Goal: Task Accomplishment & Management: Manage account settings

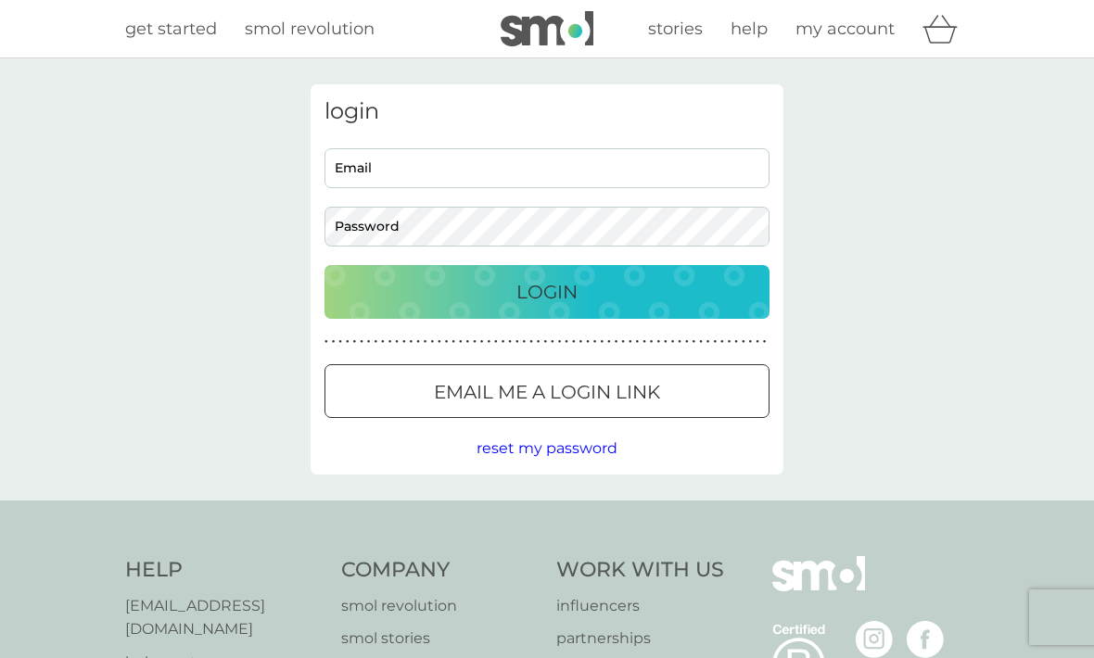
click at [504, 176] on input "Email" at bounding box center [547, 168] width 445 height 40
type input "nerisroberts@hotmail.com"
click at [547, 291] on button "Login" at bounding box center [547, 292] width 445 height 54
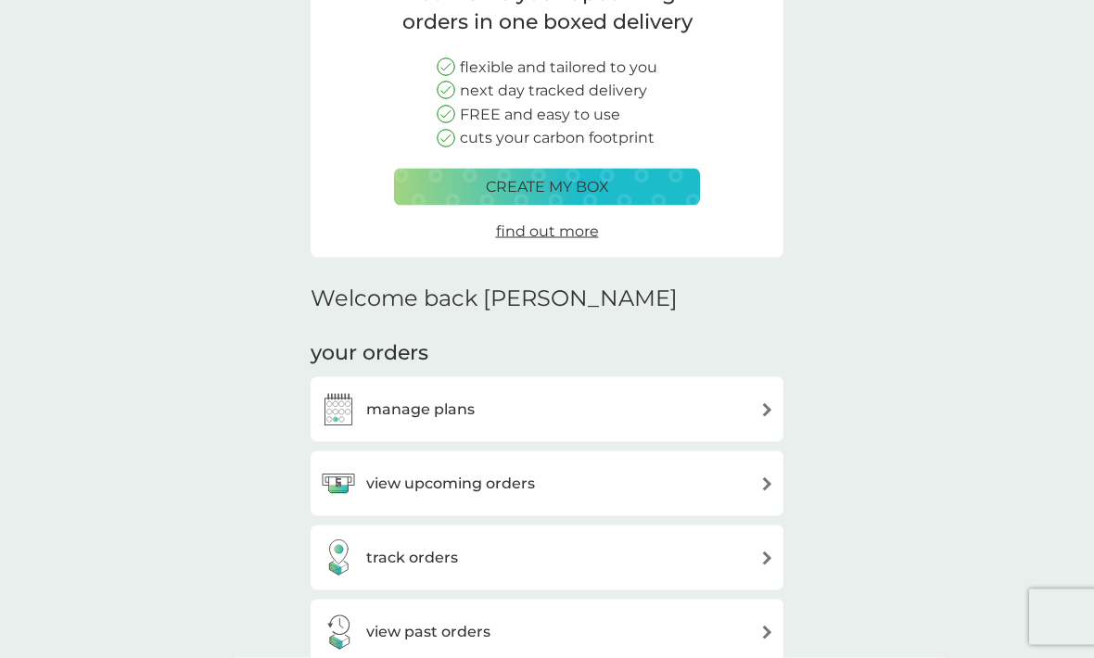
scroll to position [188, 0]
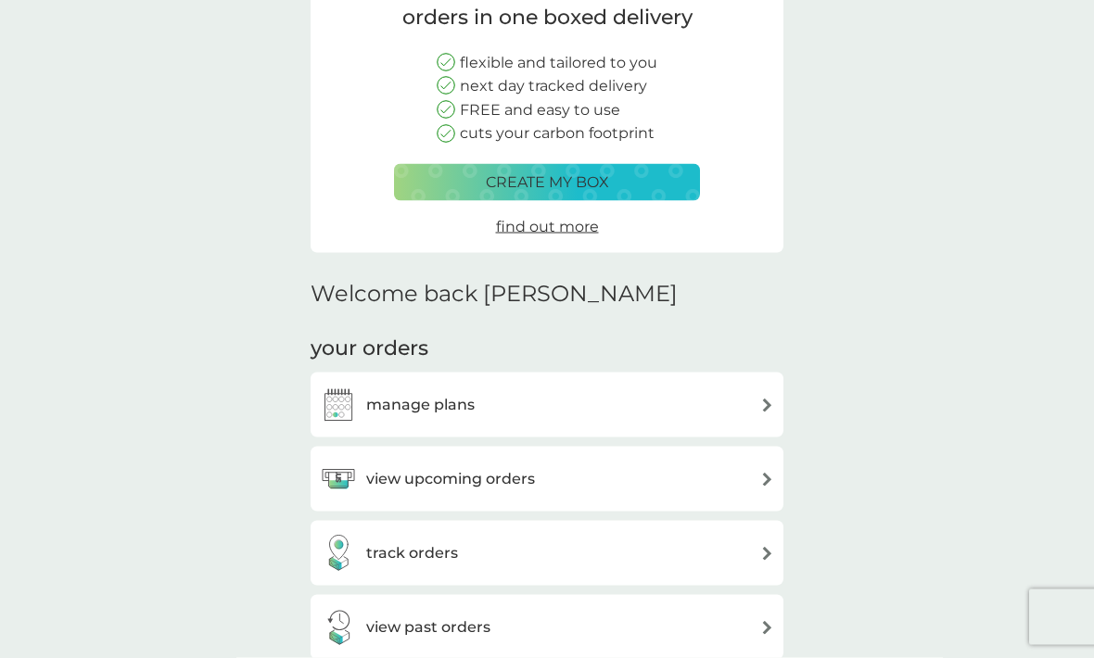
click at [762, 479] on img at bounding box center [767, 480] width 14 height 14
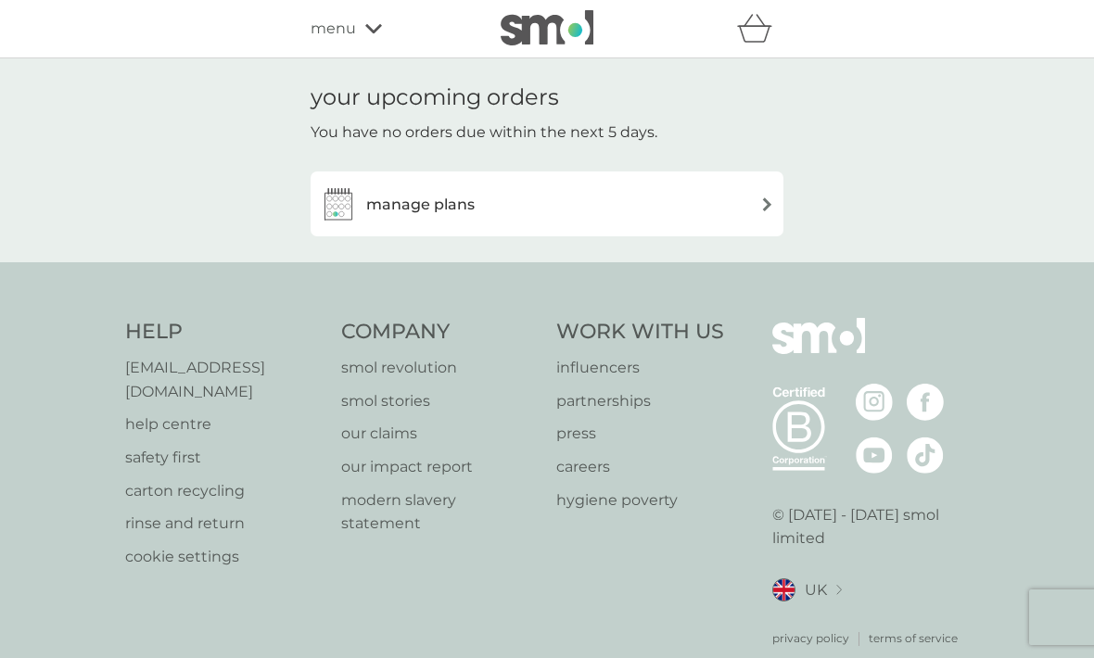
click at [773, 198] on img at bounding box center [767, 205] width 14 height 14
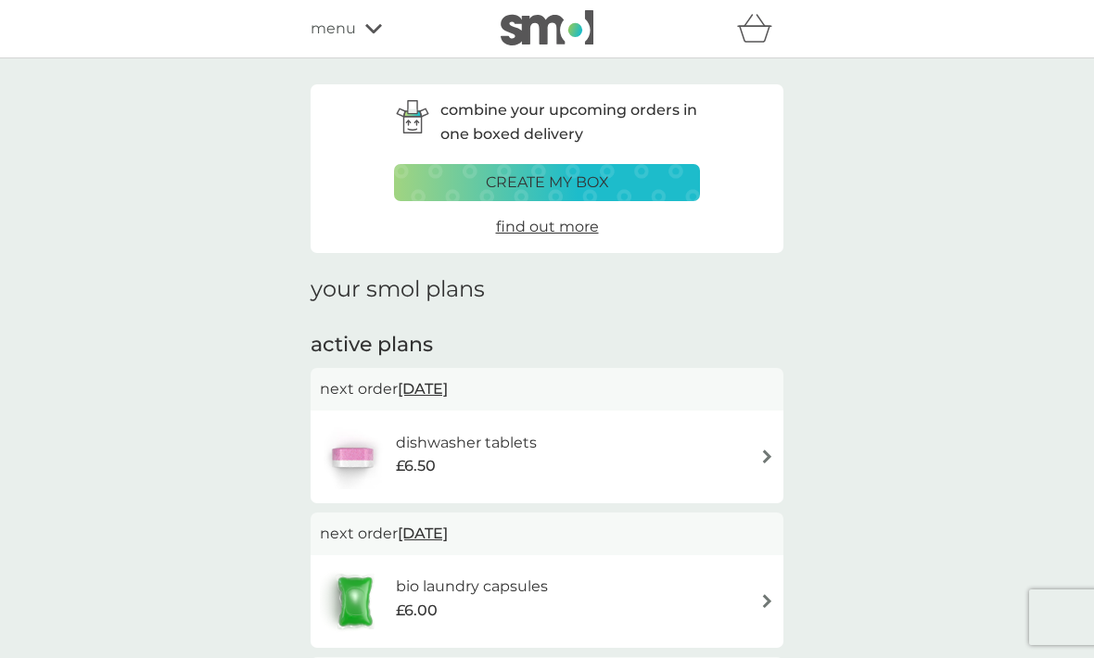
click at [772, 454] on img at bounding box center [767, 457] width 14 height 14
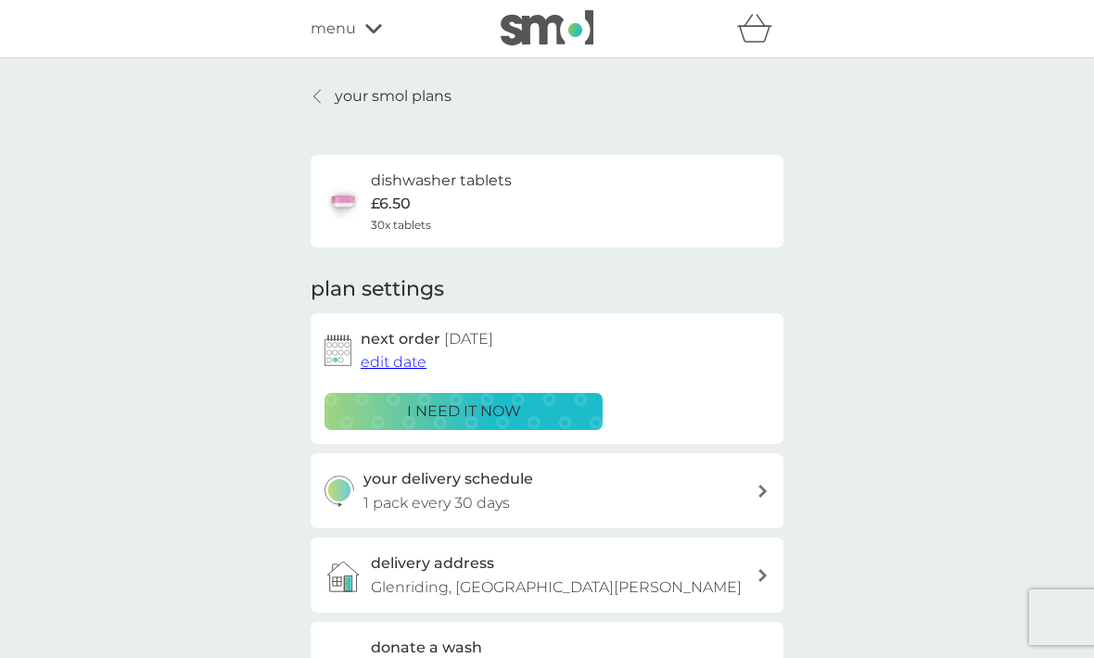
click at [399, 362] on span "edit date" at bounding box center [394, 362] width 66 height 18
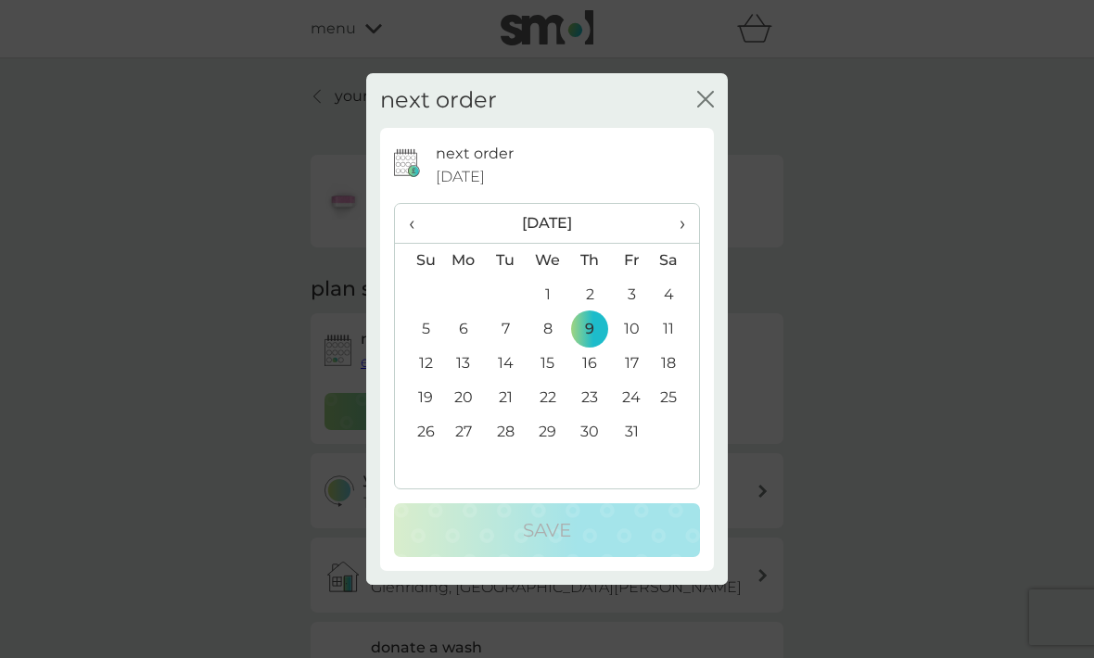
click at [467, 415] on td "20" at bounding box center [463, 398] width 43 height 34
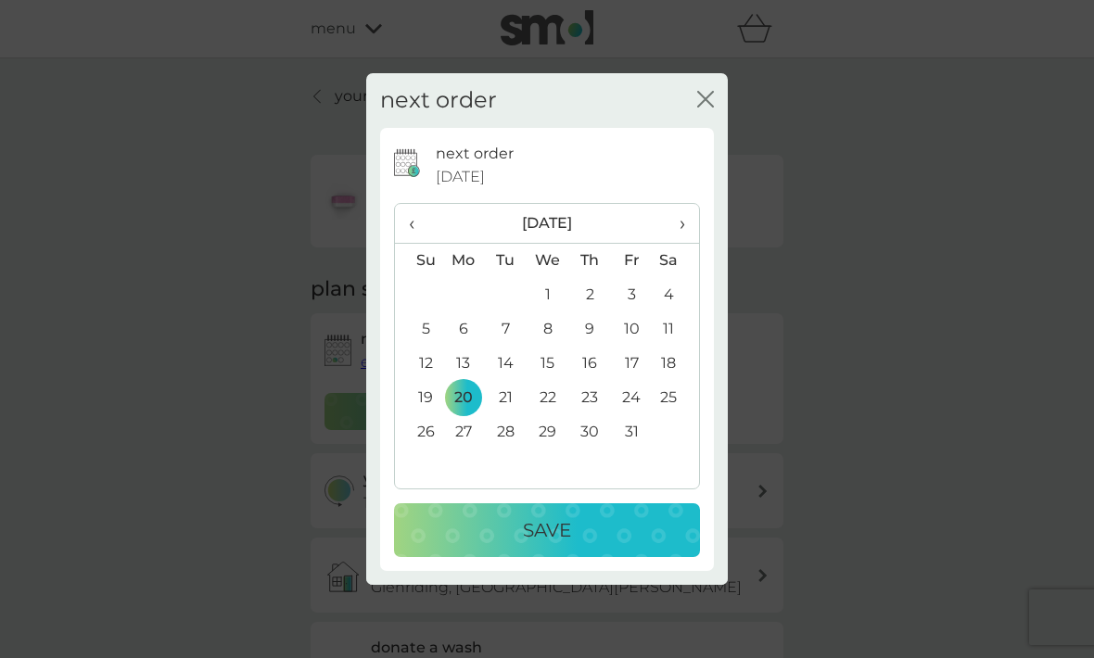
click at [612, 545] on div "Save" at bounding box center [547, 531] width 269 height 30
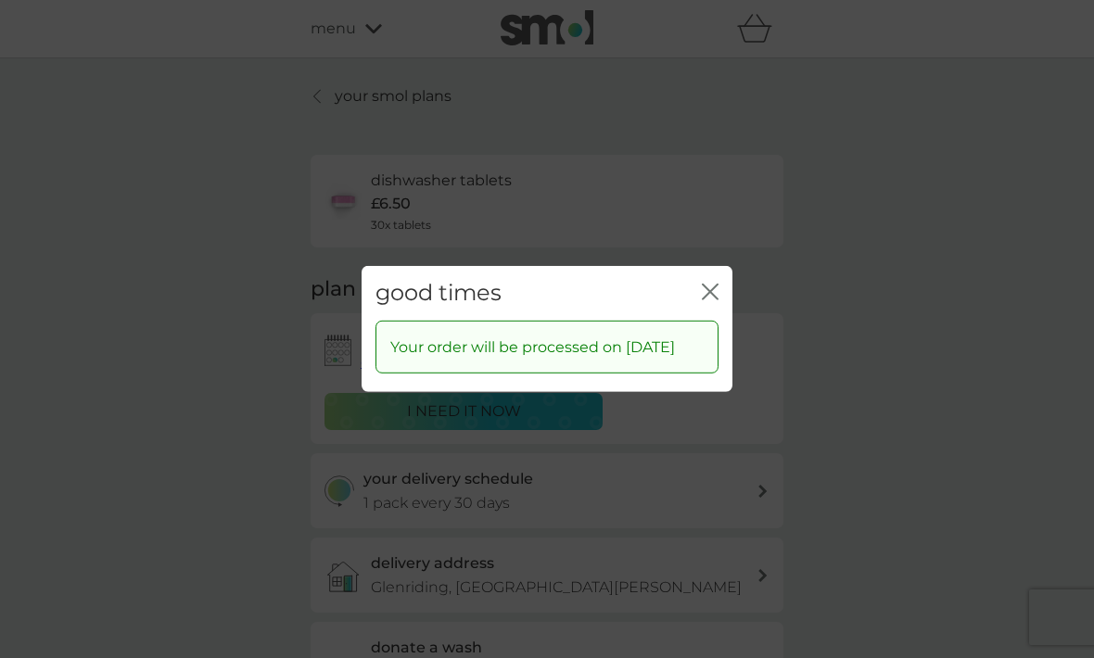
click at [718, 300] on icon "close" at bounding box center [710, 292] width 17 height 17
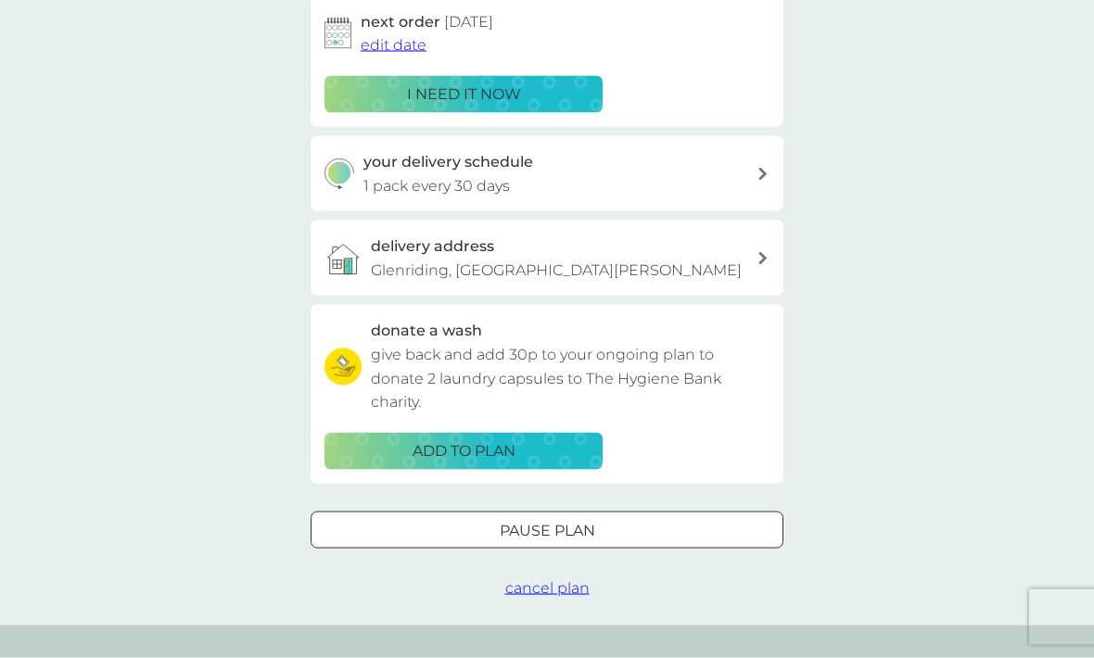
scroll to position [318, 0]
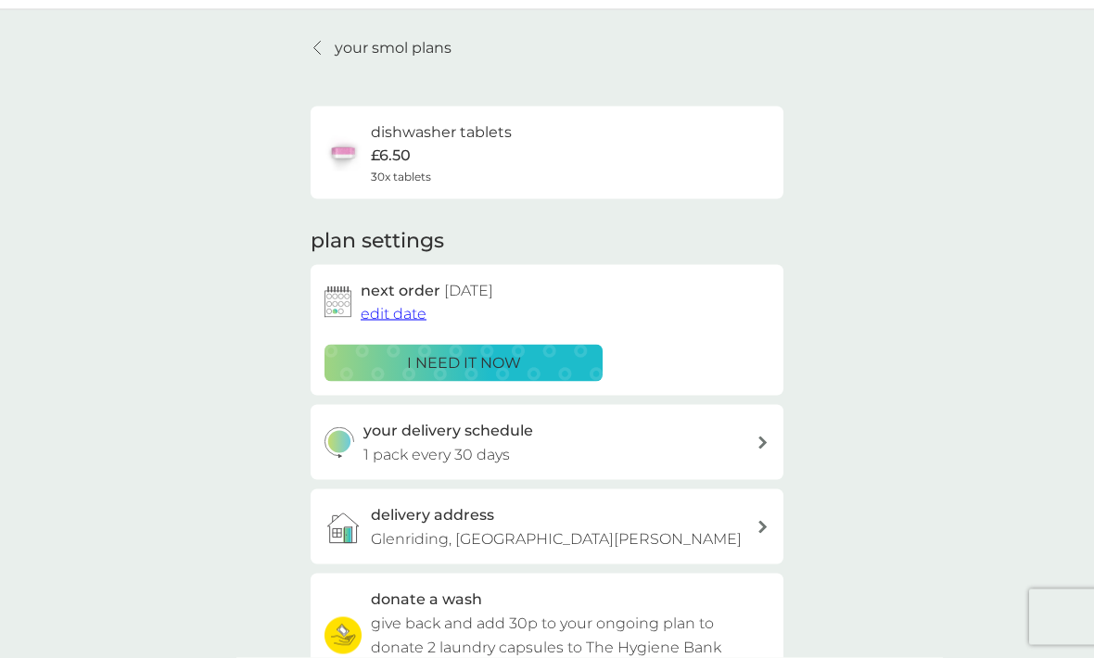
scroll to position [0, 0]
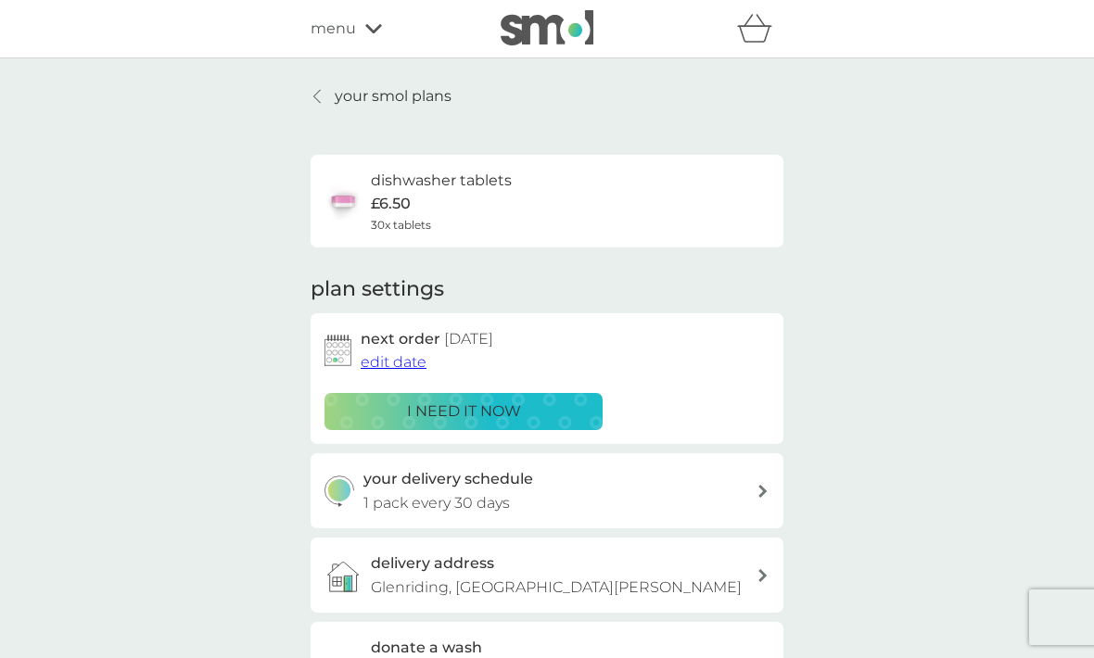
click at [377, 25] on icon at bounding box center [373, 28] width 17 height 11
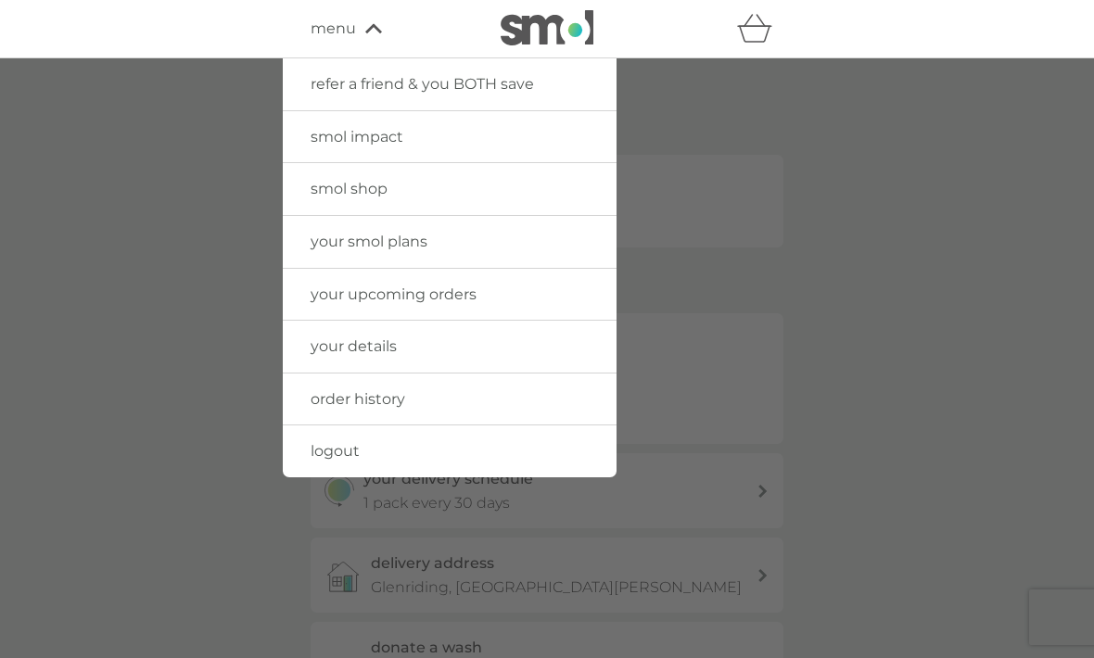
click at [350, 459] on link "logout" at bounding box center [450, 452] width 334 height 52
